Goal: Task Accomplishment & Management: Use online tool/utility

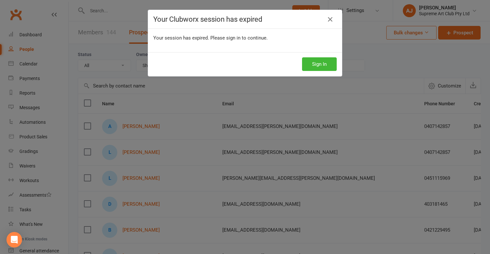
select select "100"
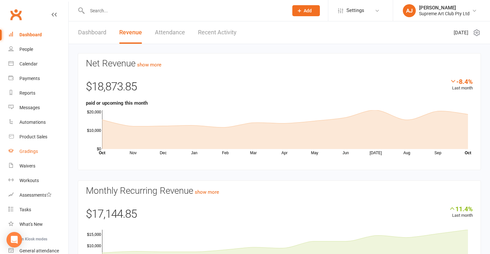
click at [31, 151] on div "Gradings" at bounding box center [28, 151] width 18 height 5
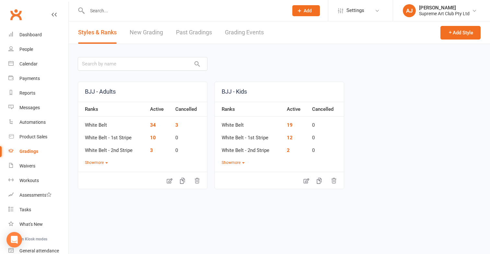
click at [148, 29] on link "New Grading" at bounding box center [146, 32] width 33 height 22
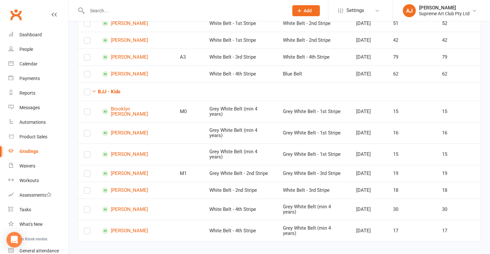
scroll to position [179, 0]
click at [88, 175] on label at bounding box center [87, 175] width 6 height 0
click at [88, 171] on input "checkbox" at bounding box center [87, 171] width 6 height 0
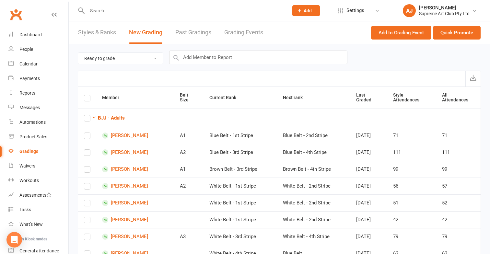
scroll to position [0, 0]
click at [463, 30] on button "Quick Promote" at bounding box center [457, 33] width 48 height 14
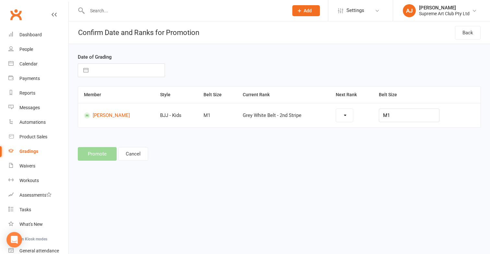
select select "35740"
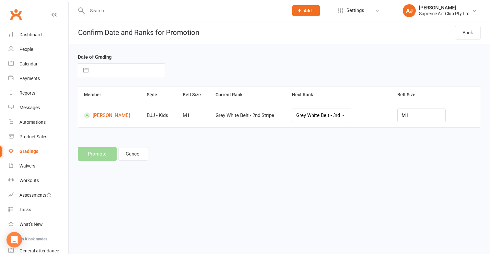
click at [87, 69] on button "button" at bounding box center [86, 70] width 12 height 13
select select "8"
select select "2025"
select select "9"
select select "2025"
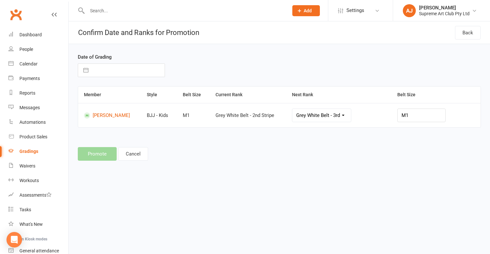
select select "10"
select select "2025"
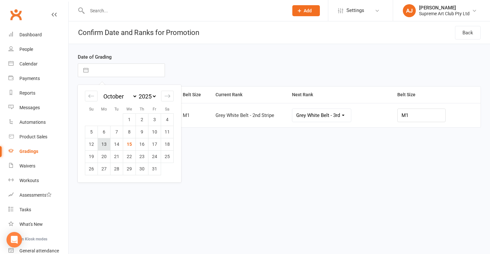
click at [105, 144] on td "13" at bounding box center [104, 144] width 13 height 12
type input "[DATE]"
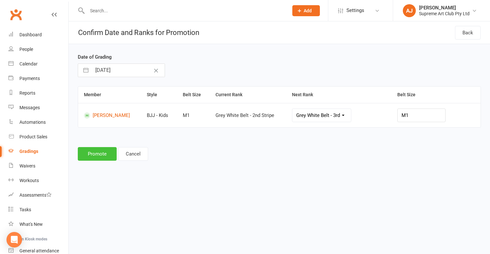
click at [102, 150] on button "Promote" at bounding box center [97, 154] width 39 height 14
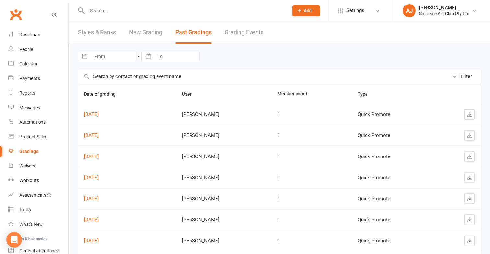
click at [139, 30] on link "New Grading" at bounding box center [145, 32] width 33 height 22
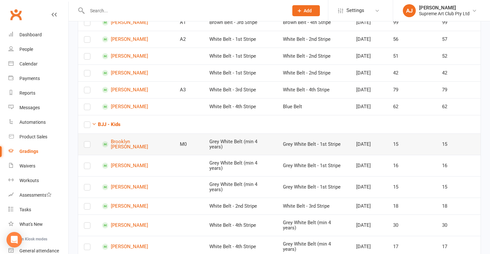
scroll to position [146, 0]
